Goal: Task Accomplishment & Management: Use online tool/utility

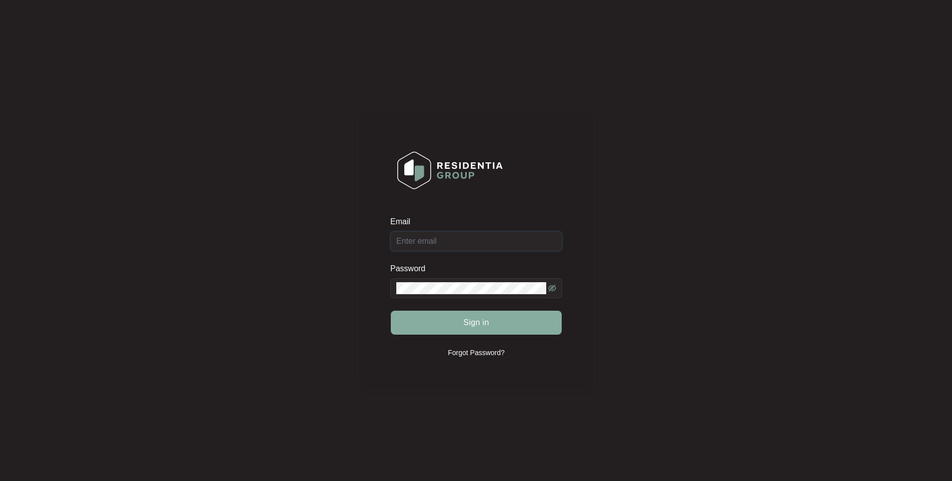
type input "[EMAIL_ADDRESS][DOMAIN_NAME]"
click at [480, 321] on span "Sign in" at bounding box center [476, 323] width 26 height 12
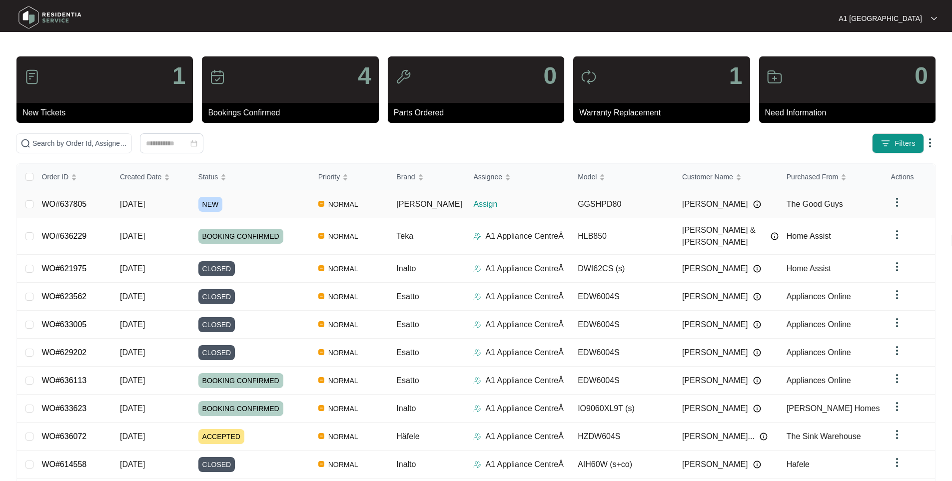
click at [289, 197] on div "NEW" at bounding box center [254, 204] width 112 height 15
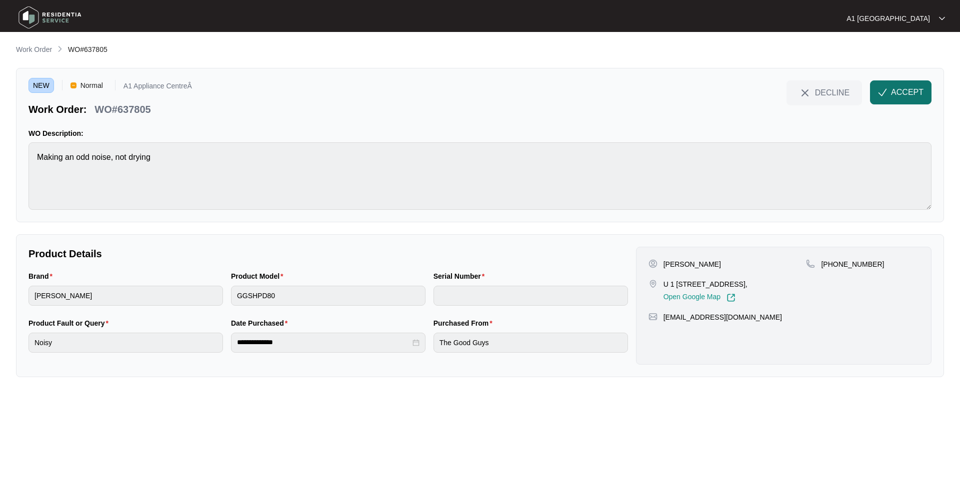
click at [895, 100] on button "ACCEPT" at bounding box center [900, 92] width 61 height 24
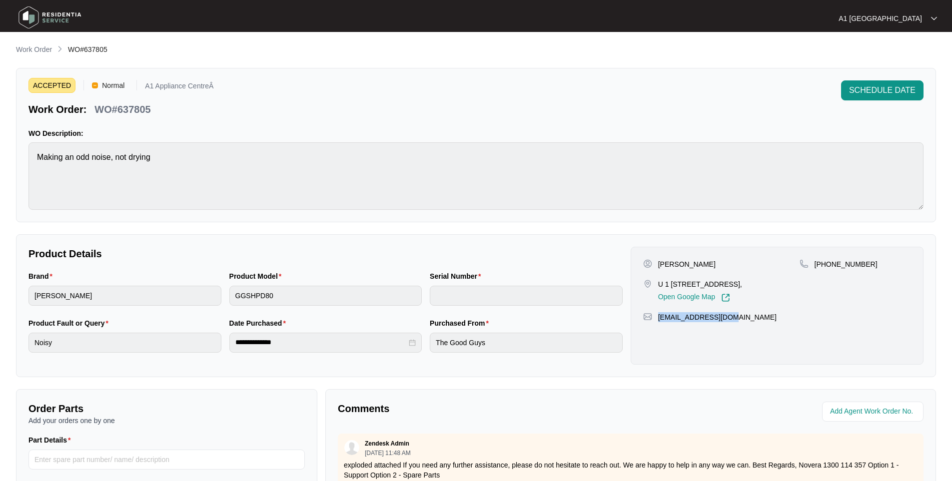
drag, startPoint x: 744, startPoint y: 329, endPoint x: 658, endPoint y: 331, distance: 86.0
click at [658, 322] on div "[EMAIL_ADDRESS][DOMAIN_NAME]" at bounding box center [777, 317] width 268 height 10
copy p "[EMAIL_ADDRESS][DOMAIN_NAME]"
click at [211, 299] on div "Brand [PERSON_NAME] Product Model GGSHPD80 Serial Number" at bounding box center [325, 294] width 602 height 47
